Goal: Information Seeking & Learning: Learn about a topic

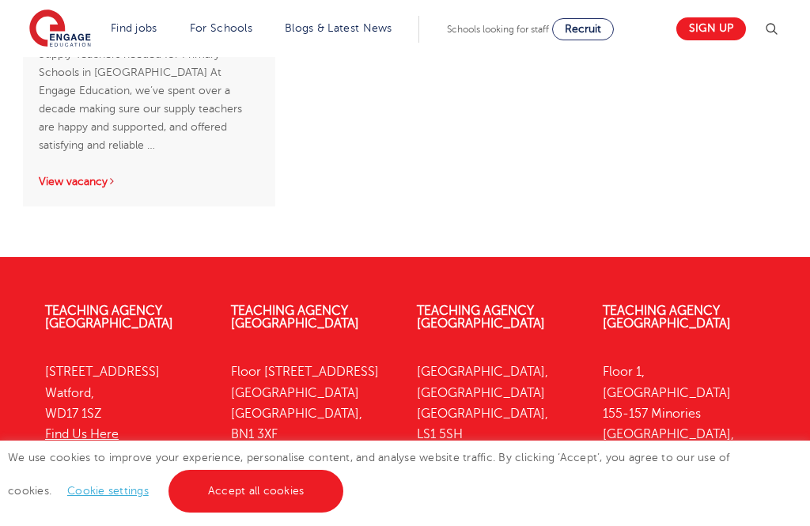
scroll to position [2797, 0]
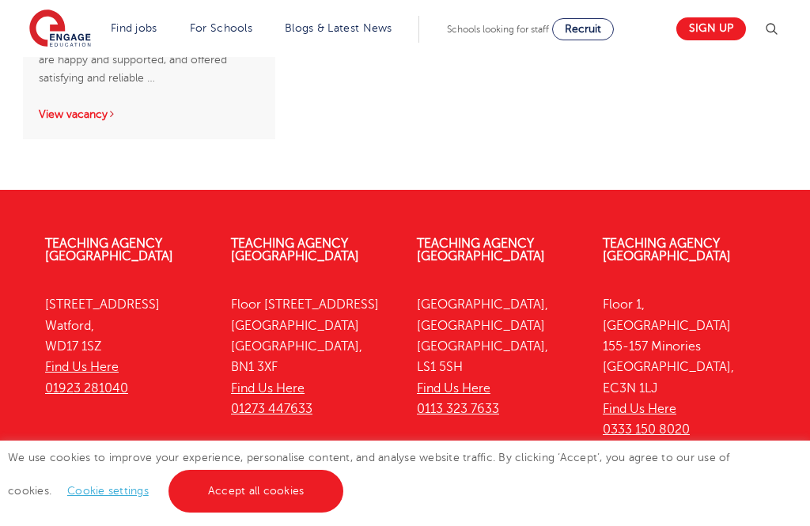
click at [437, 236] on link "Teaching Agency [GEOGRAPHIC_DATA]" at bounding box center [481, 249] width 128 height 27
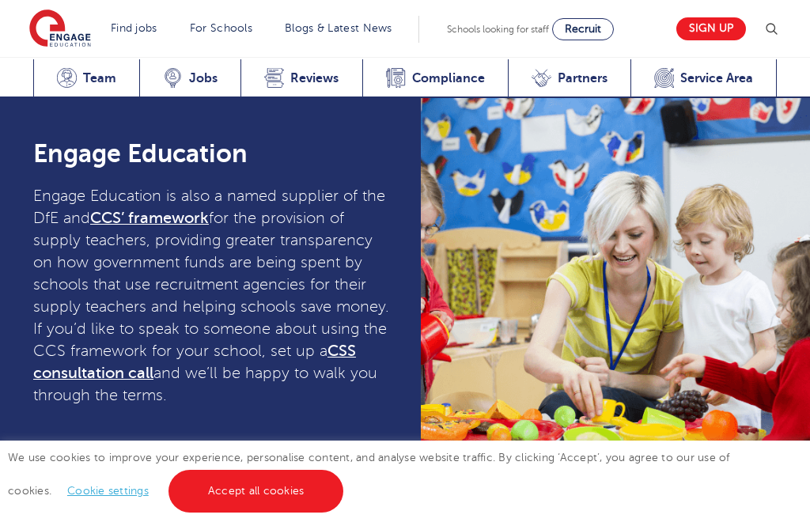
scroll to position [4987, 0]
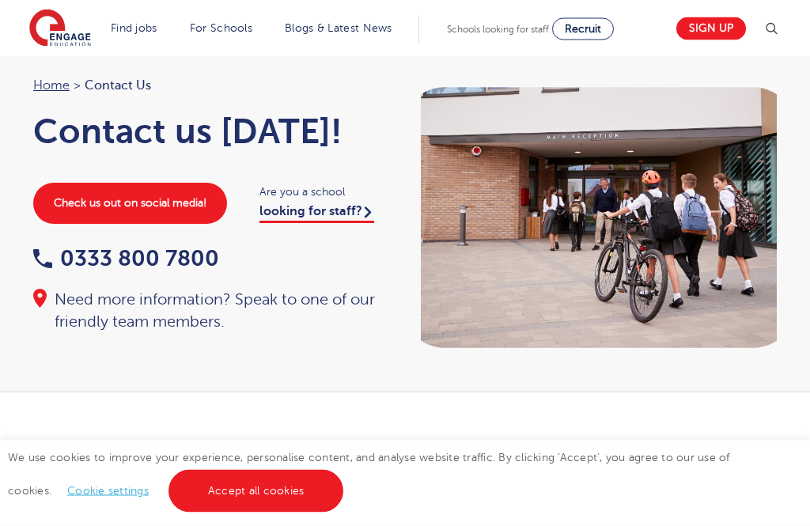
scroll to position [17, 0]
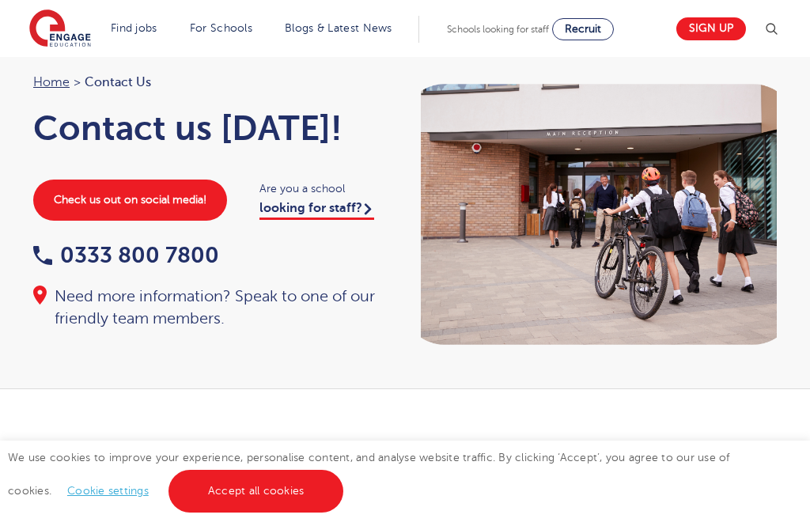
click at [0, 0] on link "Primary school roles" at bounding box center [0, 0] width 0 height 0
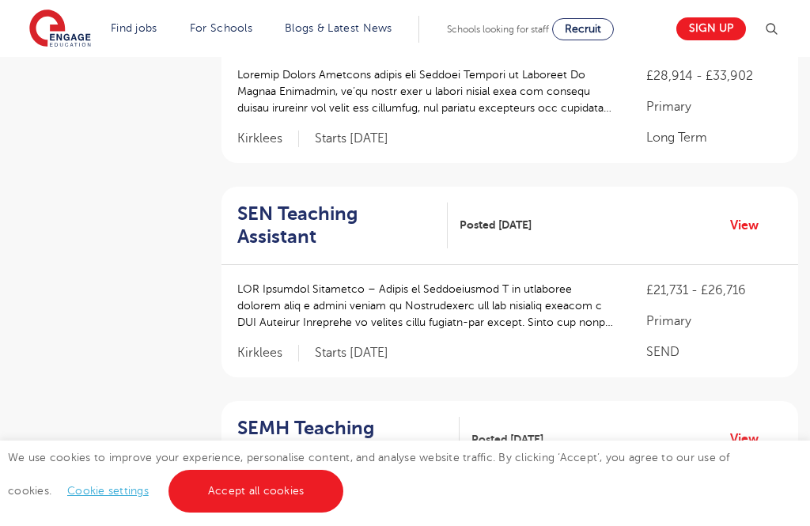
scroll to position [459, 0]
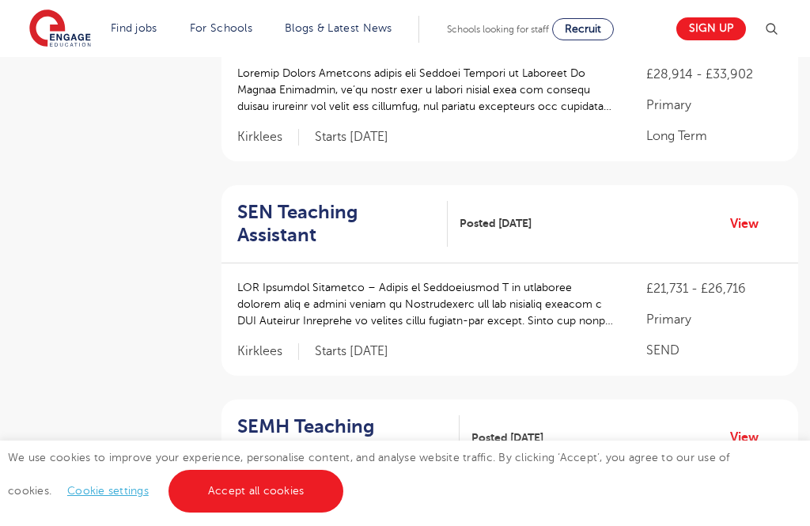
click at [312, 279] on p at bounding box center [425, 304] width 377 height 50
click at [274, 201] on h2 "SEN Teaching Assistant" at bounding box center [336, 224] width 198 height 46
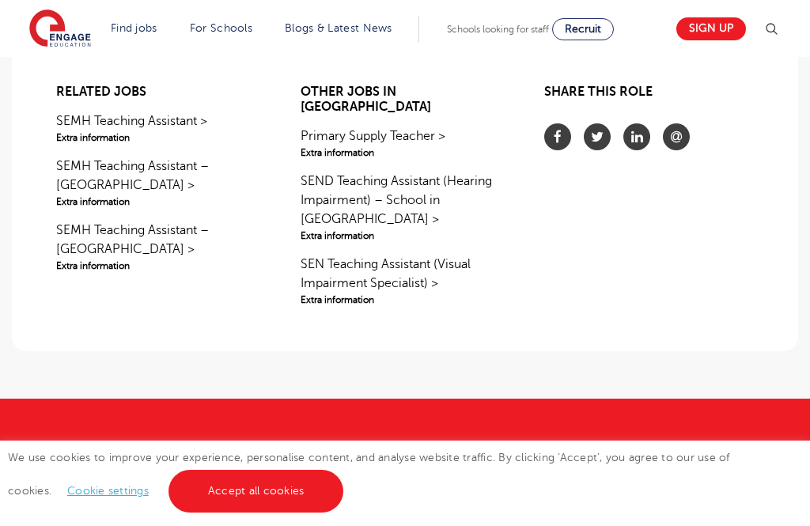
scroll to position [1472, 0]
